Goal: Task Accomplishment & Management: Use online tool/utility

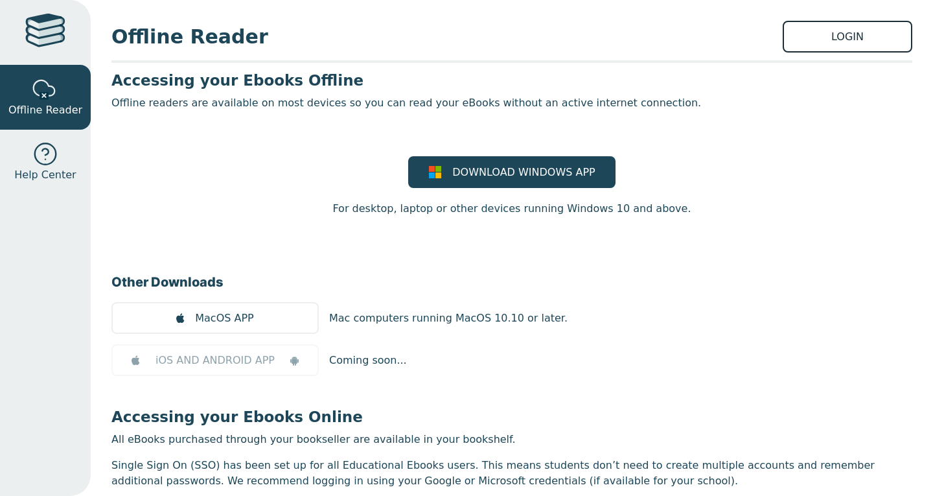
click at [809, 41] on link "LOGIN" at bounding box center [848, 37] width 130 height 32
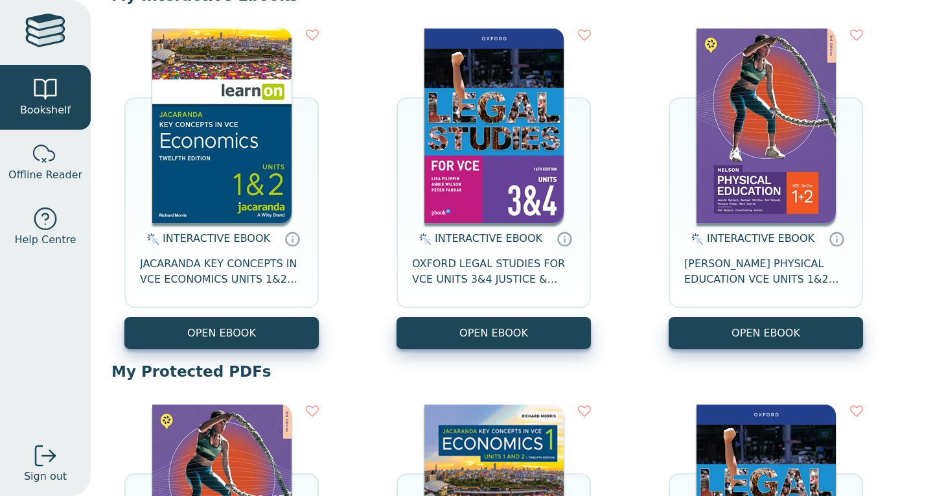
scroll to position [152, 0]
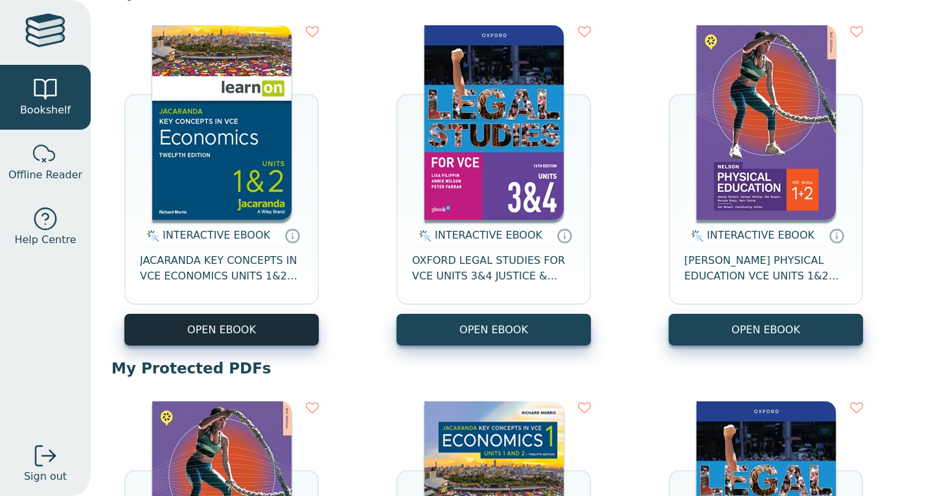
click at [201, 337] on button "OPEN EBOOK" at bounding box center [221, 330] width 194 height 32
